Goal: Task Accomplishment & Management: Manage account settings

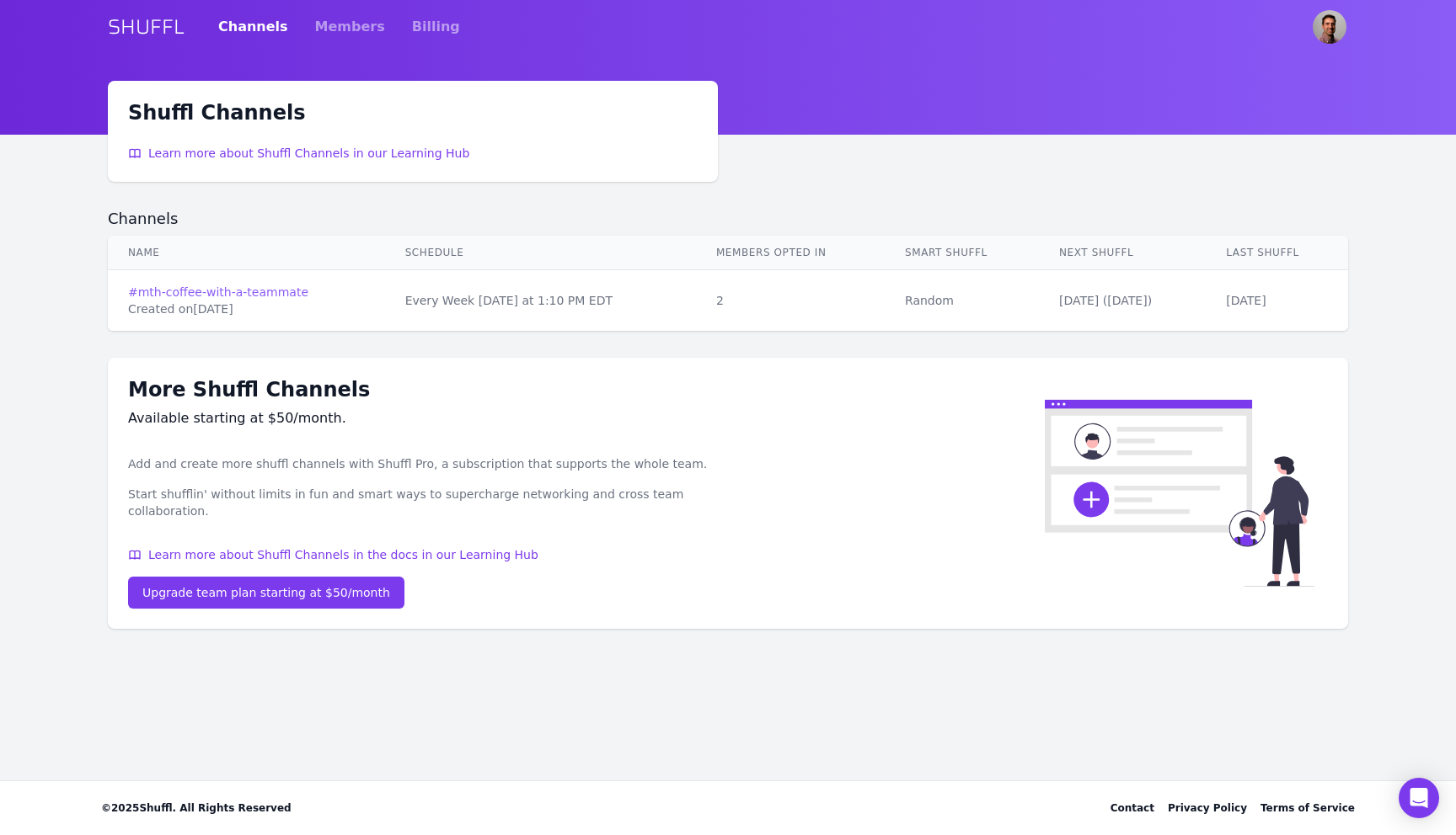
click at [247, 289] on link "# mth-coffee-with-a-teammate" at bounding box center [246, 293] width 237 height 17
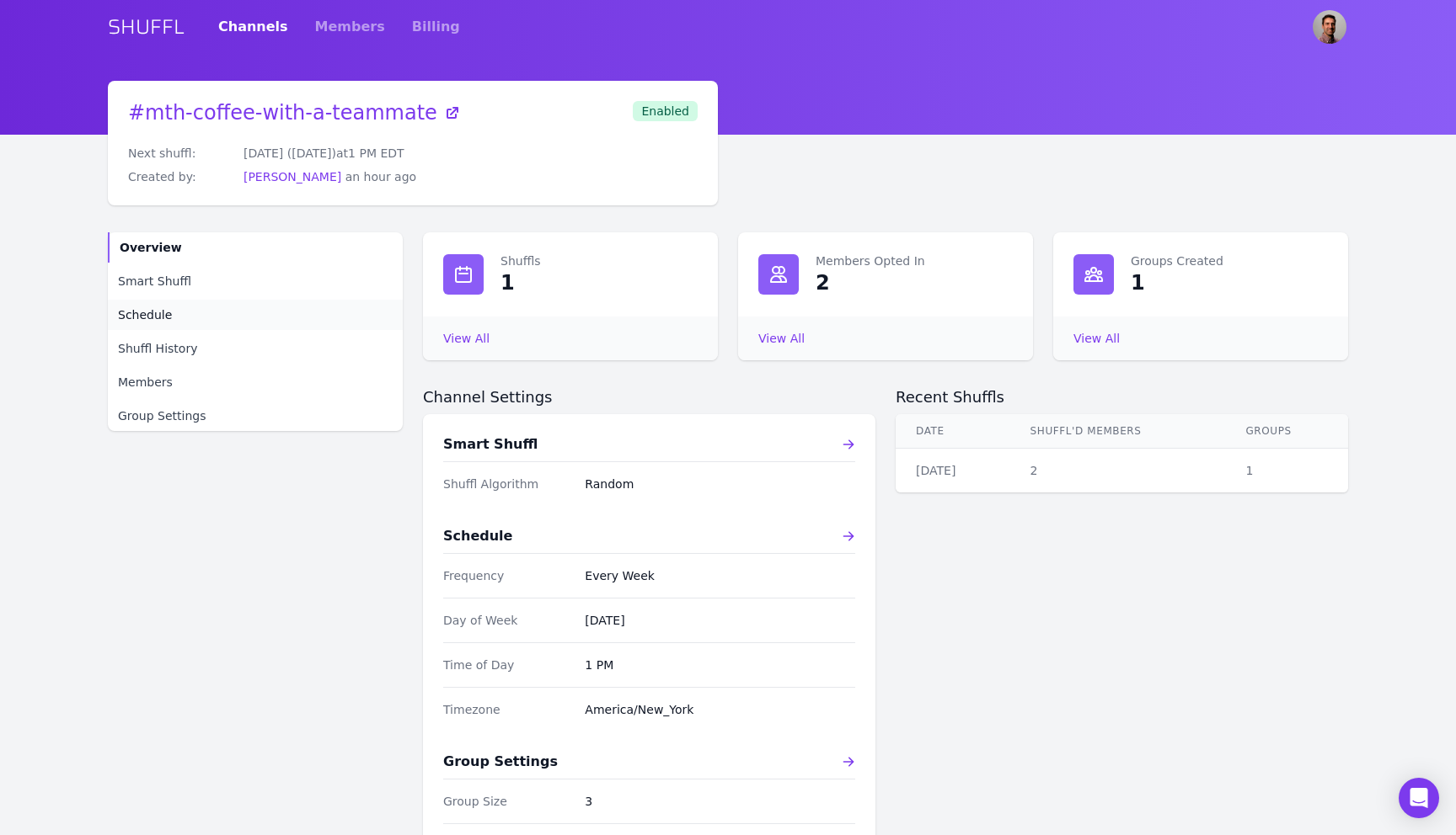
click at [161, 320] on span "Schedule" at bounding box center [144, 315] width 54 height 17
select select "10"
select select "pm"
select select "America/New_York"
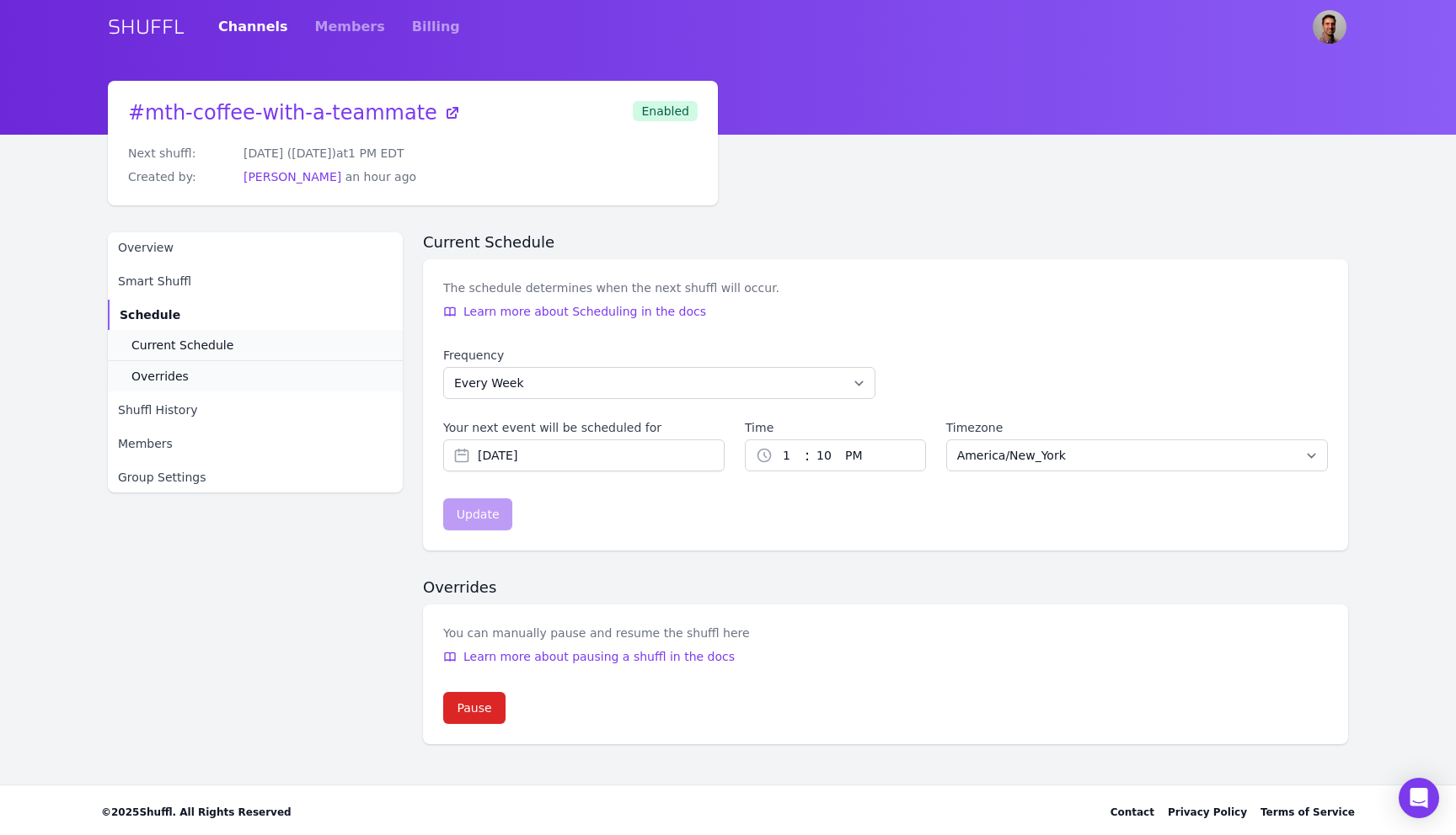
click at [782, 458] on select "1 2 3 4 5 6 7 8 9 10 11 12" at bounding box center [788, 455] width 32 height 31
select select "10"
click at [772, 441] on select "1 2 3 4 5 6 7 8 9 10 11 12" at bounding box center [788, 455] width 32 height 31
click at [822, 457] on select "00 01 02 03 04 05 06 07 08 09 10 11 12 13 14 15 16 17 18 19 20 21 22 23 24 25 2…" at bounding box center [823, 455] width 29 height 31
select select "0"
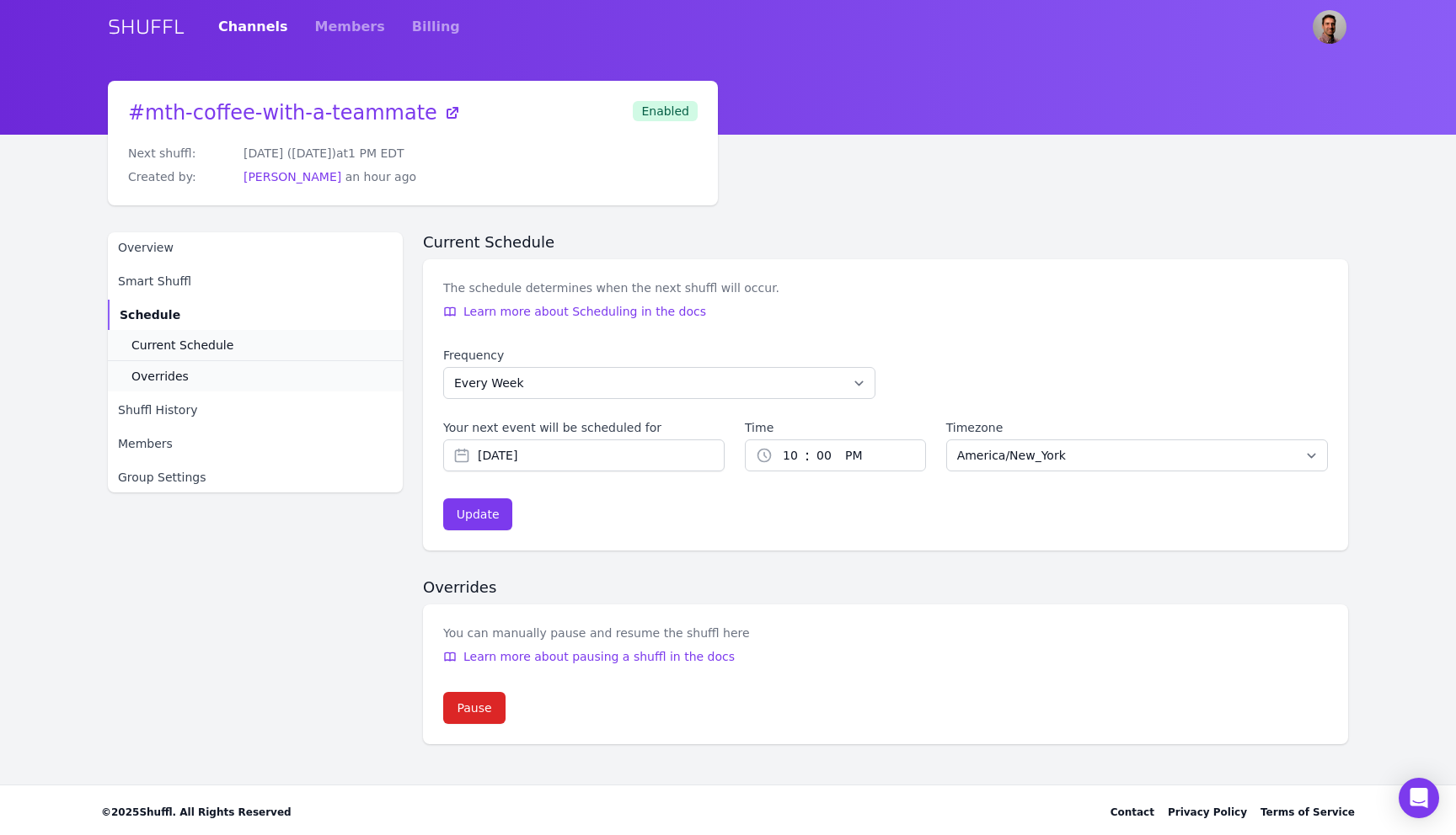
click at [810, 441] on select "00 01 02 03 04 05 06 07 08 09 10 11 12 13 14 15 16 17 18 19 20 21 22 23 24 25 2…" at bounding box center [823, 455] width 29 height 31
click at [853, 455] on select "AM PM" at bounding box center [868, 455] width 59 height 31
select select "am"
click at [838, 441] on select "AM PM" at bounding box center [868, 455] width 59 height 31
click at [484, 513] on div "Update" at bounding box center [478, 515] width 43 height 17
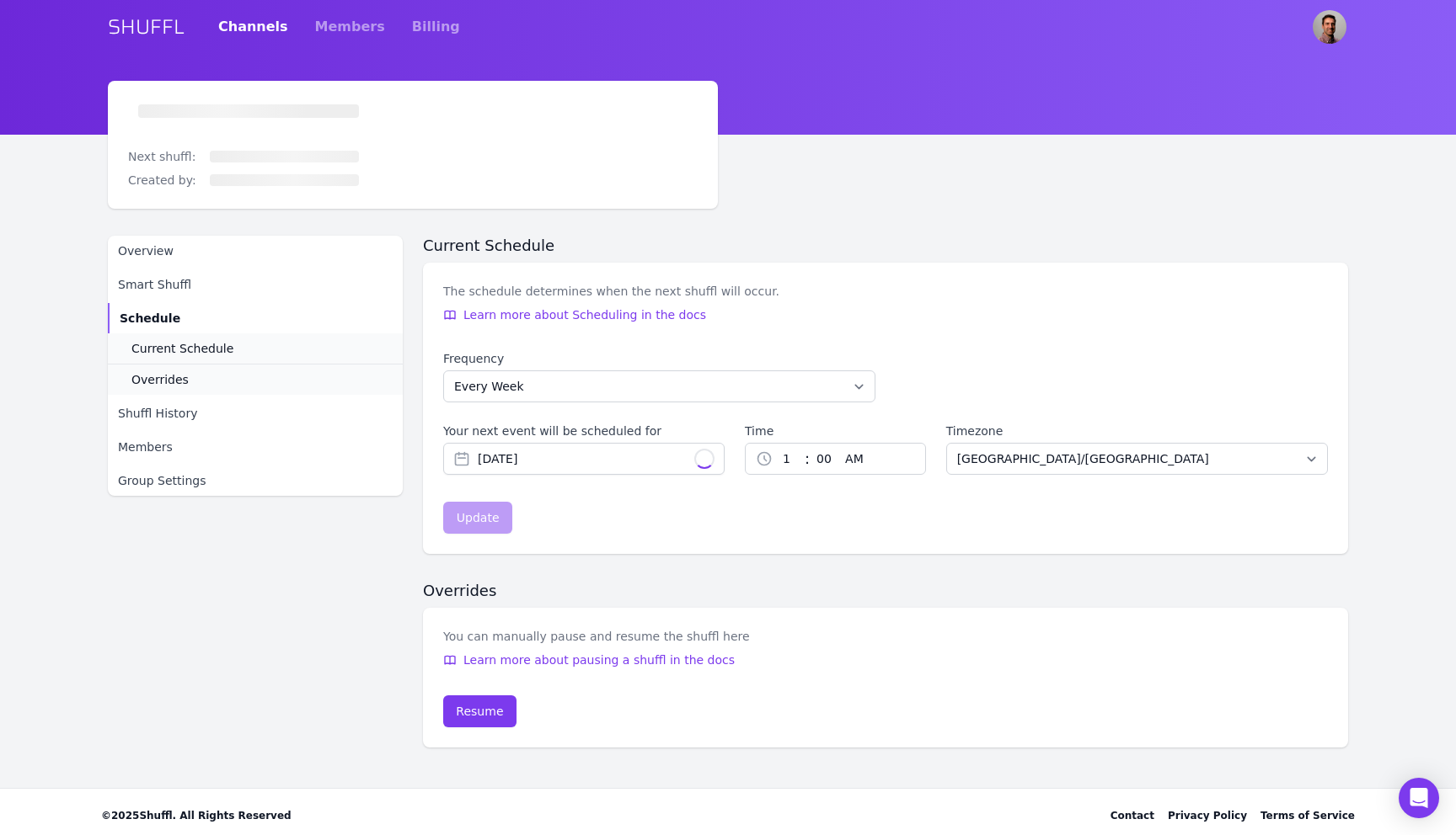
type input "[DATE]"
select select "10"
select select "America/New_York"
